Goal: Find contact information: Find phone

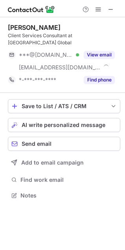
scroll to position [183, 125]
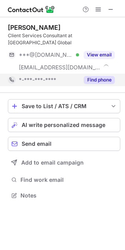
click at [90, 74] on div "Find phone" at bounding box center [97, 80] width 36 height 13
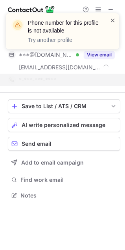
click at [111, 22] on span at bounding box center [113, 20] width 6 height 8
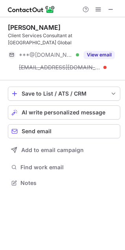
scroll to position [171, 125]
click at [112, 12] on span at bounding box center [111, 9] width 6 height 6
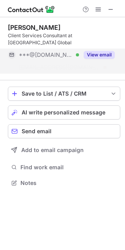
scroll to position [158, 125]
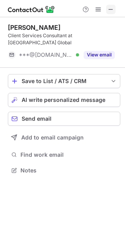
click at [110, 10] on span at bounding box center [111, 9] width 6 height 6
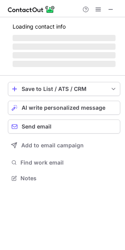
scroll to position [178, 125]
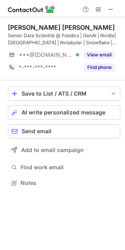
click at [105, 64] on button "Find phone" at bounding box center [99, 68] width 31 height 8
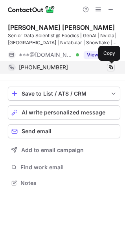
click at [110, 68] on span at bounding box center [111, 67] width 6 height 6
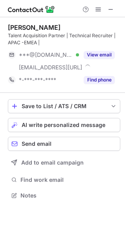
scroll to position [190, 125]
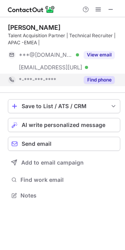
click at [109, 82] on button "Find phone" at bounding box center [99, 80] width 31 height 8
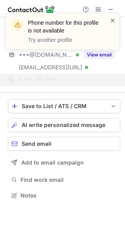
click at [111, 20] on span at bounding box center [113, 20] width 6 height 8
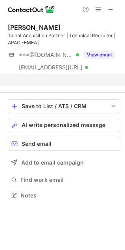
scroll to position [178, 125]
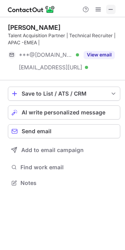
click at [110, 9] on span at bounding box center [111, 9] width 6 height 6
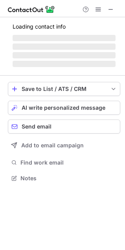
scroll to position [171, 125]
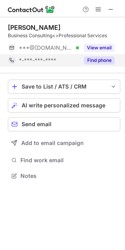
click at [98, 61] on button "Find phone" at bounding box center [99, 61] width 31 height 8
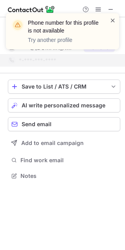
click at [112, 22] on span at bounding box center [113, 20] width 6 height 8
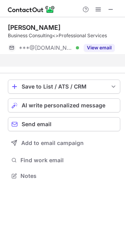
scroll to position [158, 125]
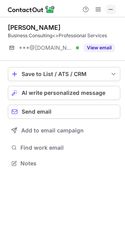
click at [110, 9] on span at bounding box center [111, 9] width 6 height 6
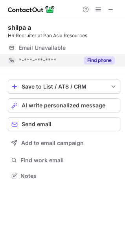
scroll to position [171, 125]
click at [101, 61] on button "Find phone" at bounding box center [99, 61] width 31 height 8
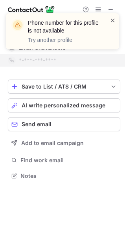
click at [112, 19] on span at bounding box center [113, 20] width 6 height 8
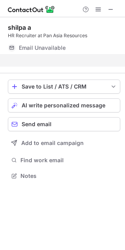
click at [110, 7] on div "Phone number for this profile is not available Try another profile" at bounding box center [63, 34] width 126 height 58
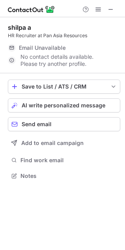
click at [110, 7] on span at bounding box center [111, 9] width 6 height 6
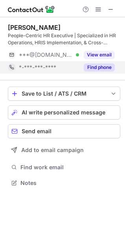
scroll to position [178, 125]
click at [106, 68] on button "Find phone" at bounding box center [99, 68] width 31 height 8
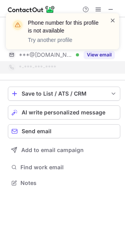
click at [113, 19] on span at bounding box center [113, 20] width 6 height 8
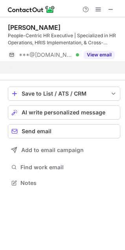
click at [110, 6] on div "Phone number for this profile is not available Try another profile" at bounding box center [63, 34] width 126 height 58
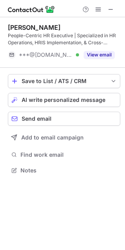
scroll to position [165, 125]
click at [110, 8] on span at bounding box center [111, 9] width 6 height 6
